Goal: Understand process/instructions: Learn how to perform a task or action

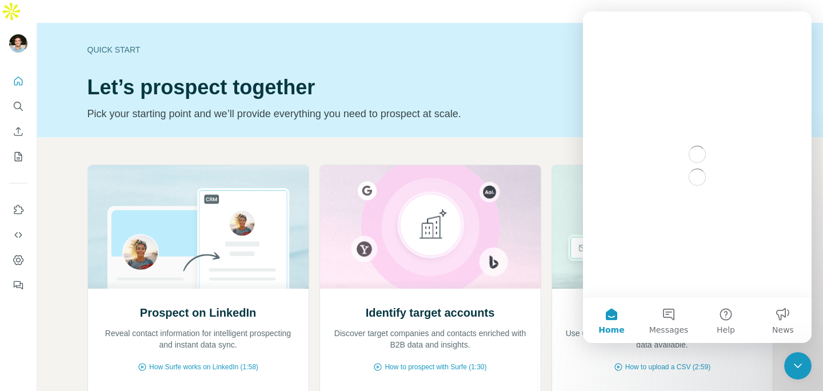
click at [49, 137] on div "Prospect on LinkedIn Reveal contact information for intelligent prospecting and…" at bounding box center [430, 325] width 786 height 377
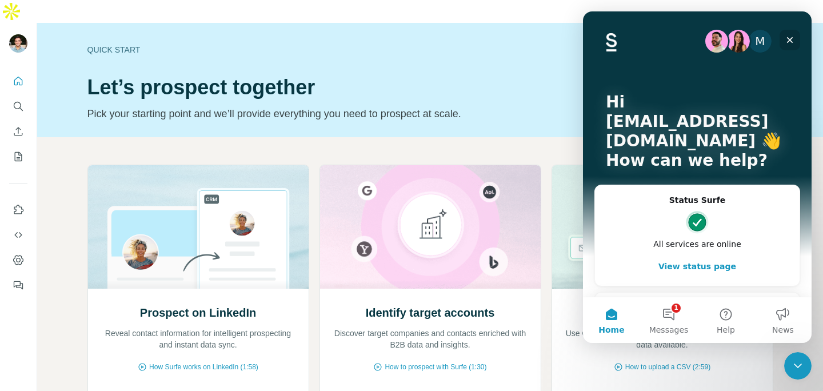
click at [791, 40] on icon "Close" at bounding box center [789, 39] width 9 height 9
